Goal: Use online tool/utility: Utilize a website feature to perform a specific function

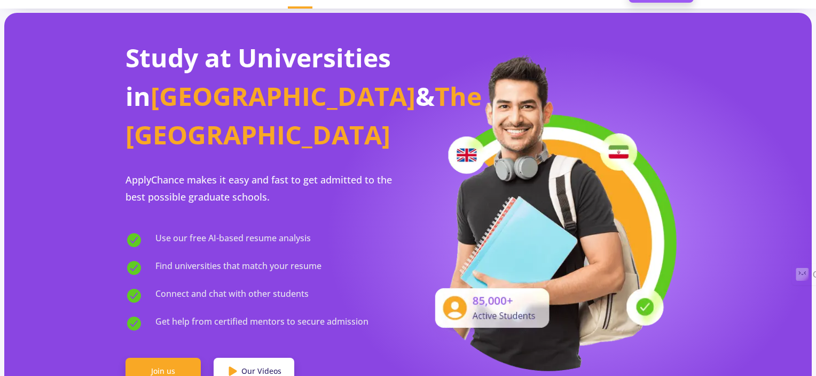
scroll to position [53, 0]
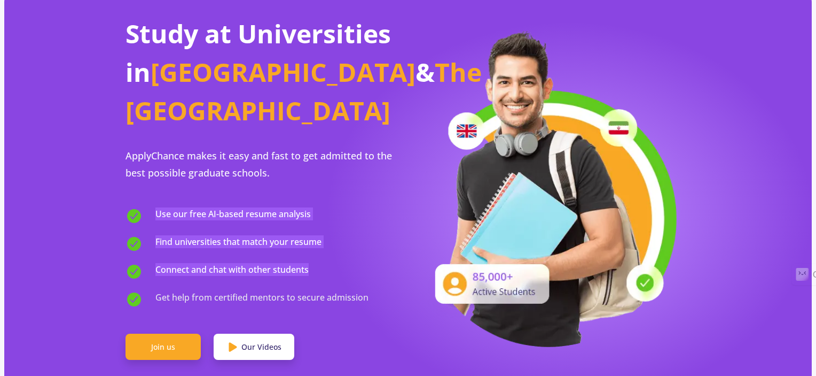
drag, startPoint x: 156, startPoint y: 182, endPoint x: 310, endPoint y: 235, distance: 162.7
click at [310, 235] on div "Use our free AI-based resume analysis Find universities that match your resume …" at bounding box center [267, 257] width 283 height 100
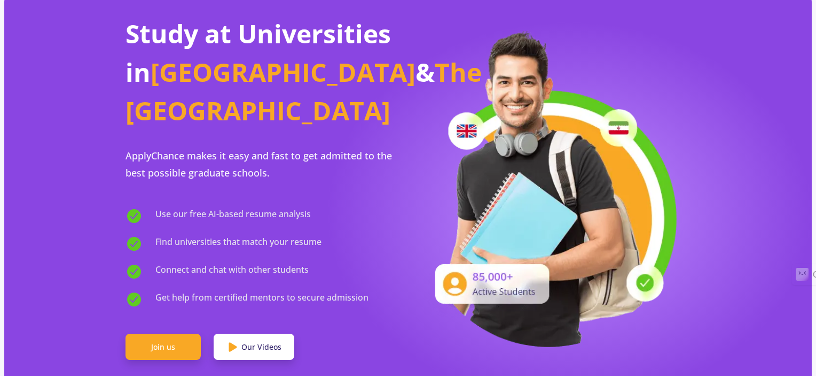
click at [177, 291] on span "Get help from certified mentors to secure admission" at bounding box center [261, 299] width 213 height 17
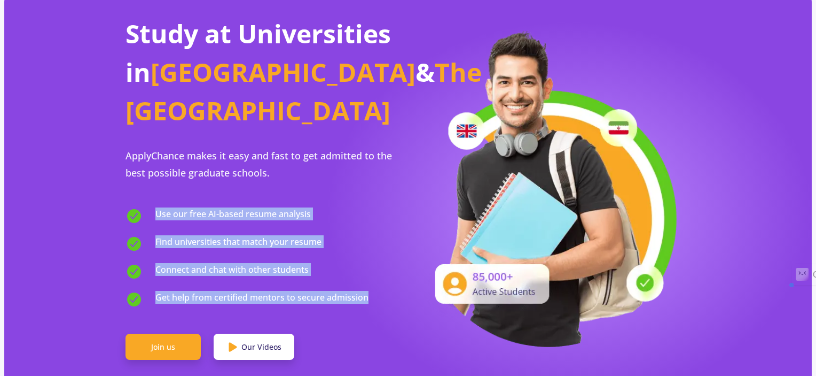
drag, startPoint x: 154, startPoint y: 181, endPoint x: 366, endPoint y: 269, distance: 229.0
click at [366, 269] on div "Use our free AI-based resume analysis Find universities that match your resume …" at bounding box center [267, 257] width 283 height 100
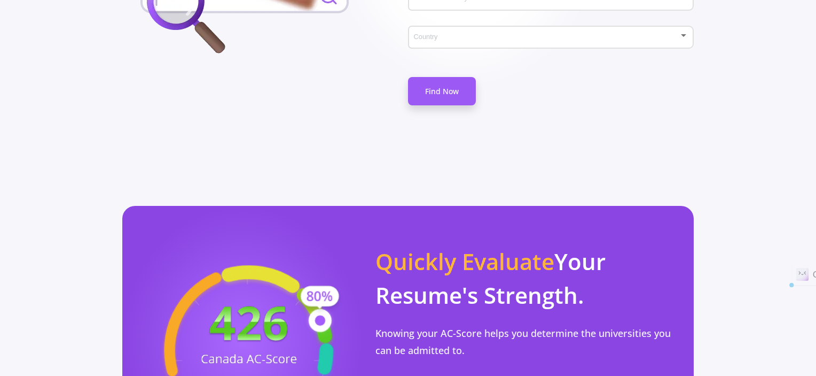
scroll to position [908, 0]
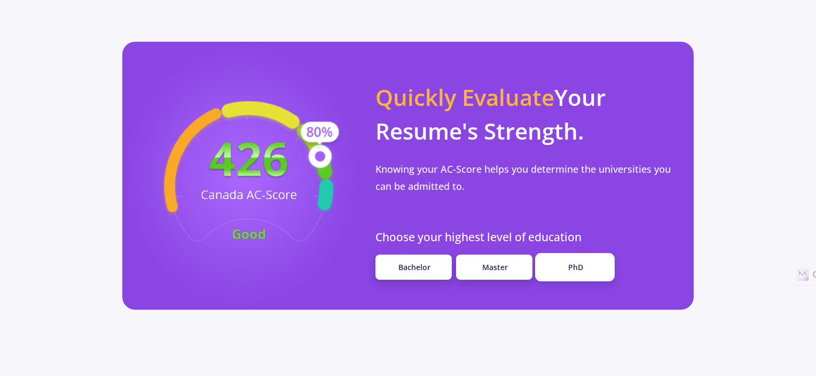
click at [574, 254] on link "PhD" at bounding box center [575, 266] width 76 height 25
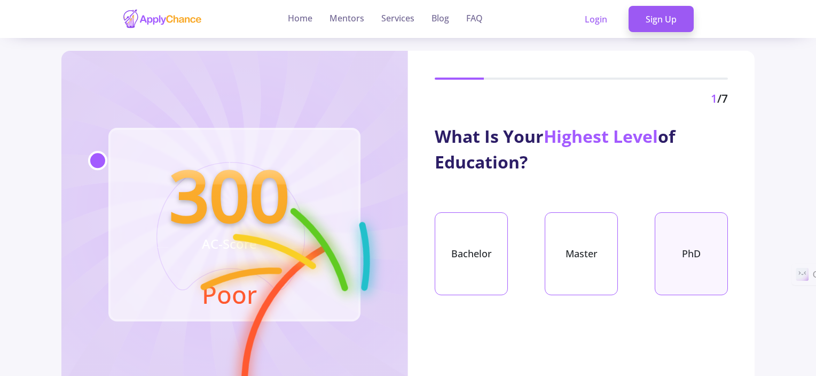
click at [696, 262] on div "PhD" at bounding box center [691, 253] width 73 height 83
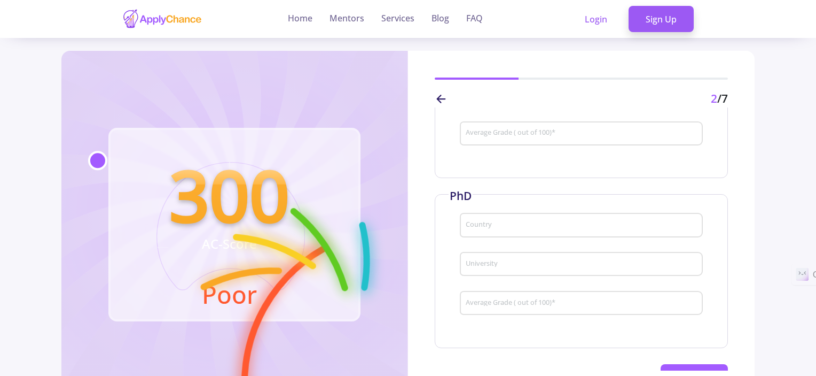
scroll to position [358, 0]
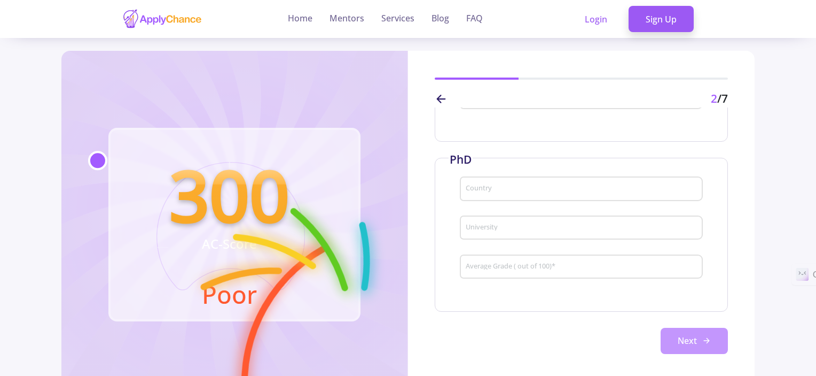
click at [679, 337] on button "Next" at bounding box center [694, 340] width 67 height 27
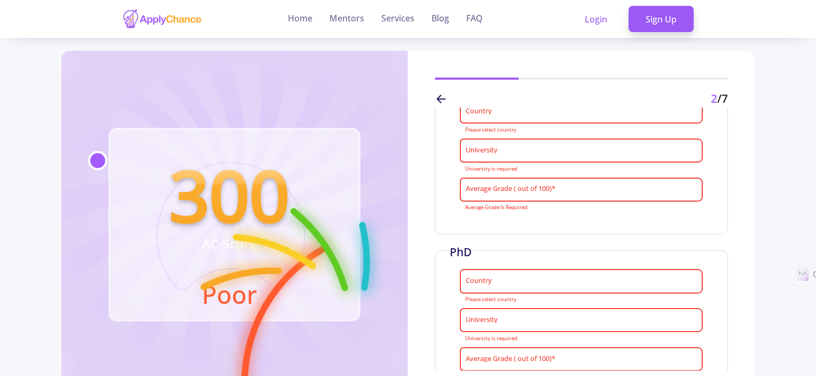
scroll to position [198, 0]
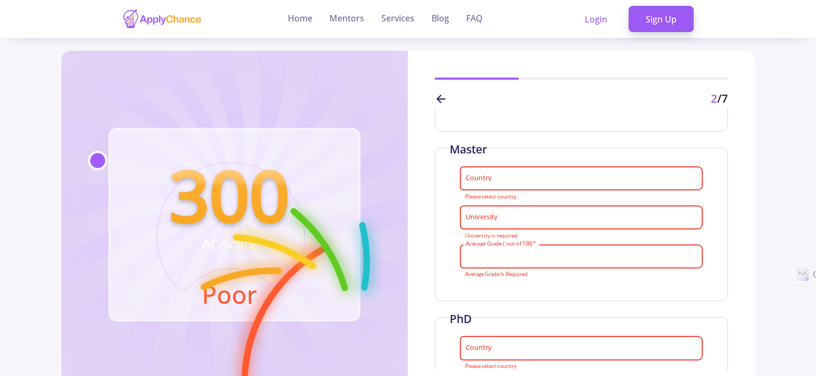
click at [590, 257] on input "Average Grade ( out of 100) *" at bounding box center [583, 257] width 236 height 10
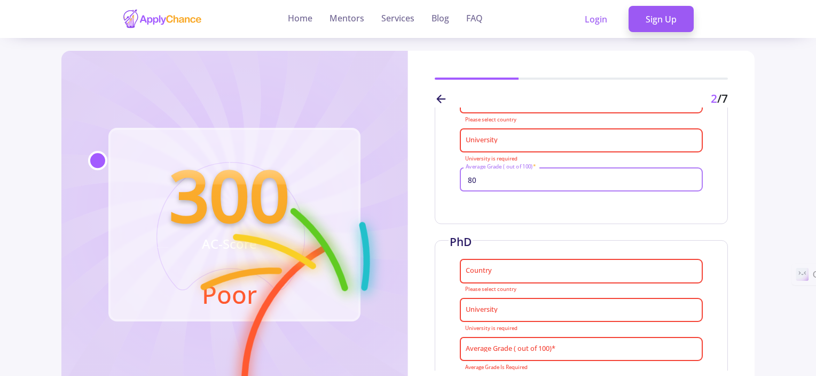
scroll to position [358, 0]
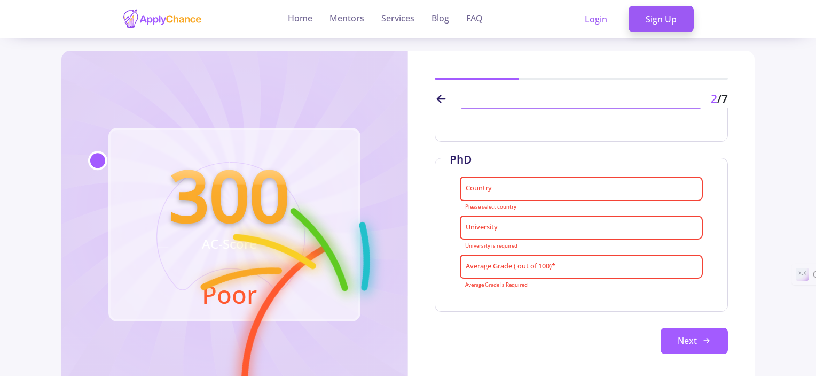
type input "80"
click at [549, 263] on input "Average Grade ( out of 100) *" at bounding box center [583, 267] width 236 height 10
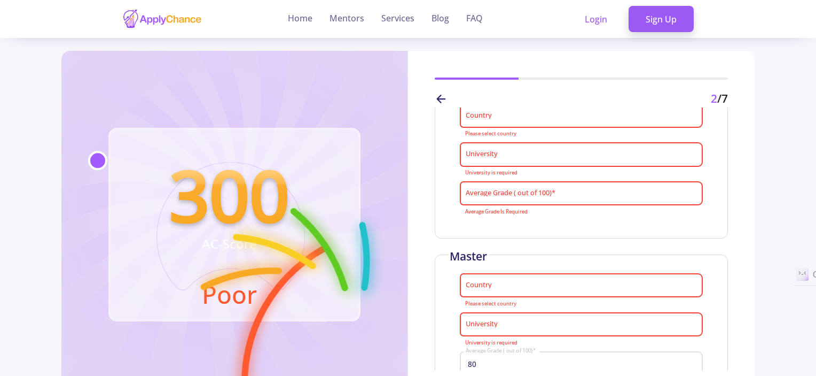
scroll to position [37, 0]
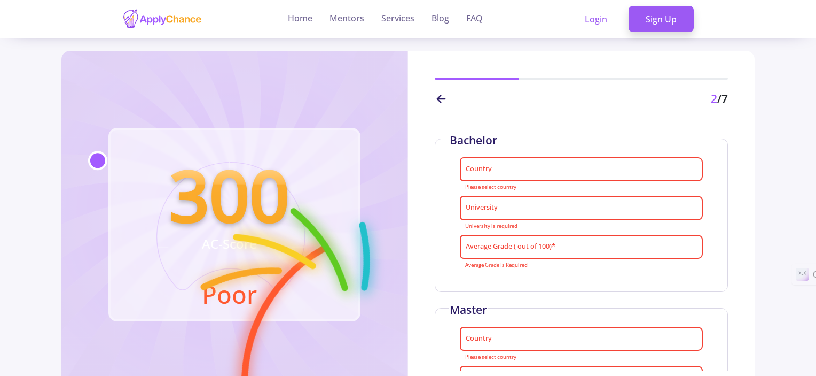
type input "90"
click at [549, 243] on input "Average Grade ( out of 100) *" at bounding box center [583, 248] width 236 height 10
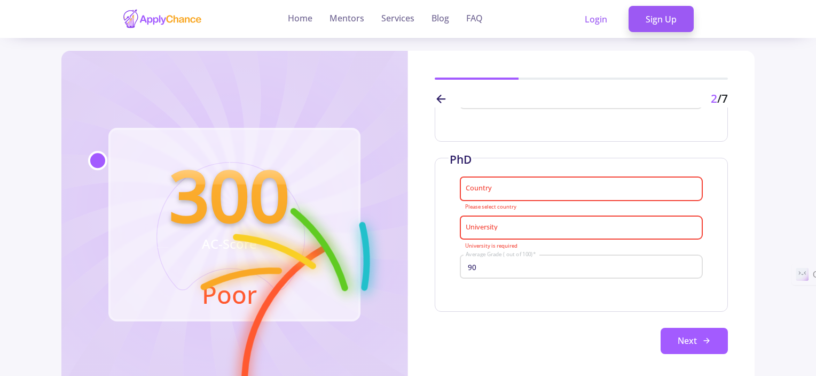
scroll to position [358, 0]
type input "60"
click at [683, 337] on button "Next" at bounding box center [694, 340] width 67 height 27
click at [665, 339] on button "Next" at bounding box center [694, 340] width 67 height 27
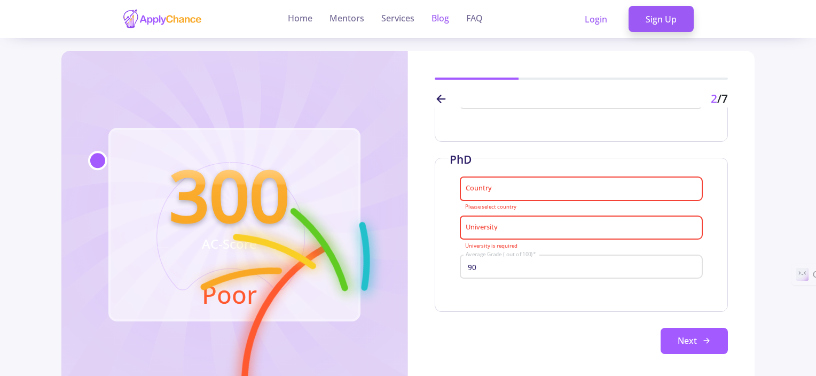
click at [436, 18] on link "Blog" at bounding box center [441, 19] width 18 height 38
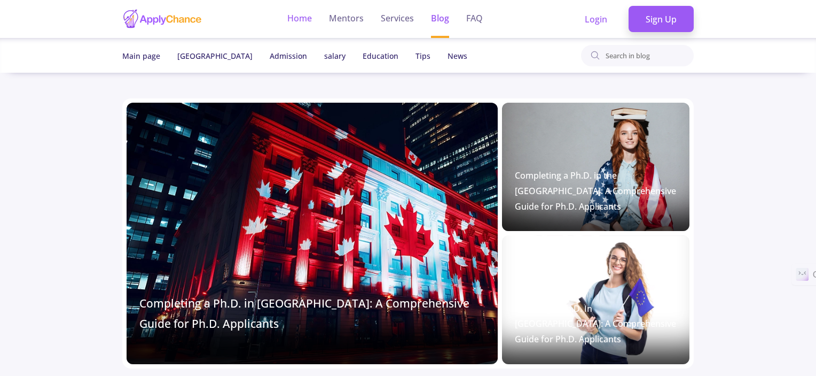
click at [291, 12] on link "Home" at bounding box center [299, 19] width 25 height 38
